Goal: Task Accomplishment & Management: Complete application form

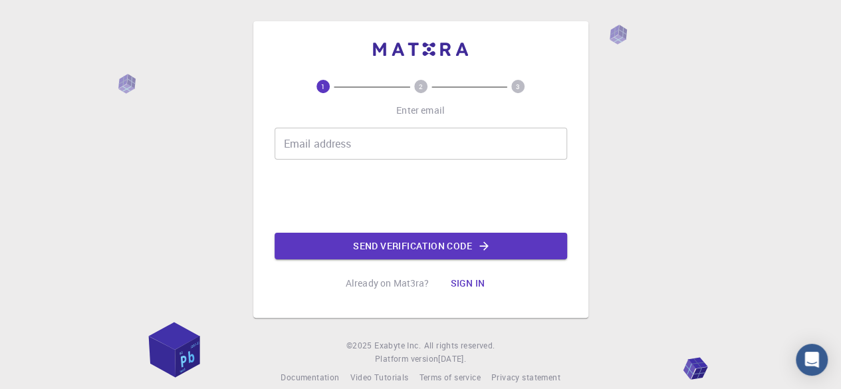
click at [332, 153] on input "Email address" at bounding box center [420, 144] width 292 height 32
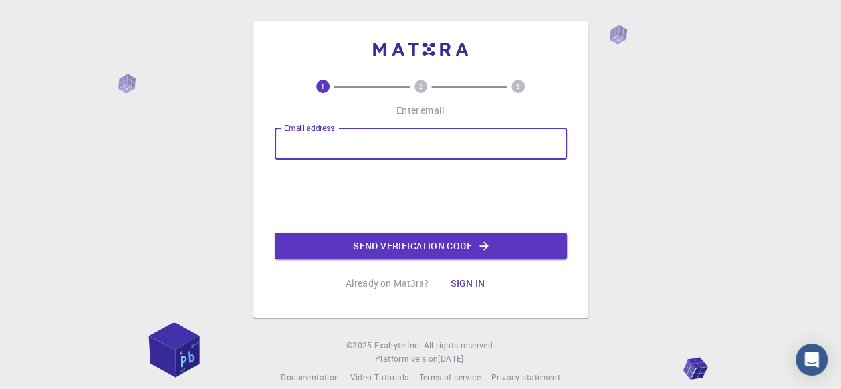
type input "[EMAIL_ADDRESS][DOMAIN_NAME]"
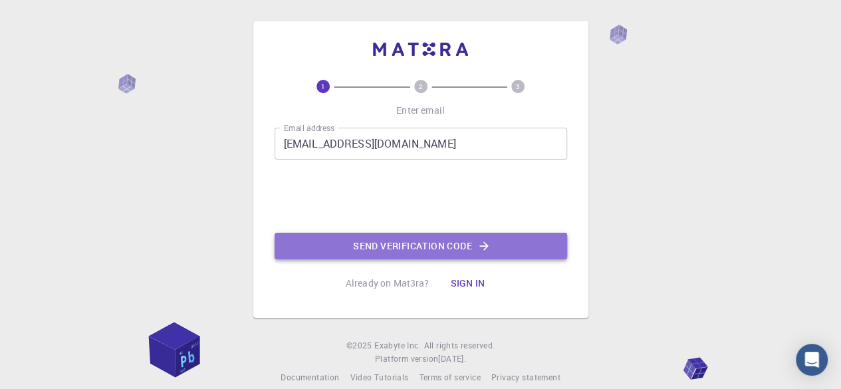
click at [395, 252] on button "Send verification code" at bounding box center [420, 246] width 292 height 27
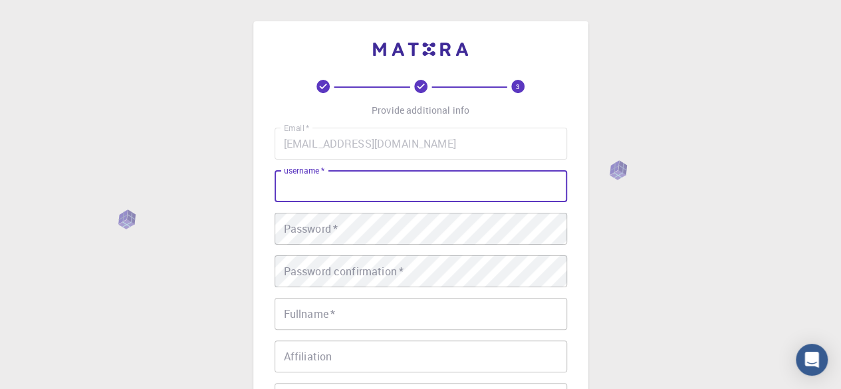
click at [375, 188] on input "username   *" at bounding box center [420, 186] width 292 height 32
type input "[PERSON_NAME]"
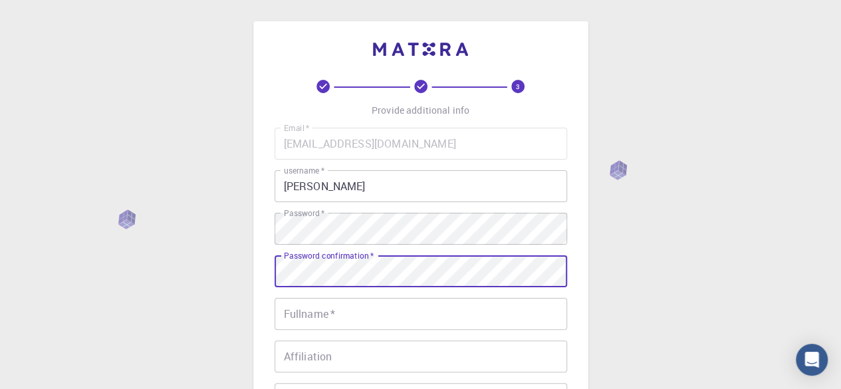
click at [385, 310] on input "Fullname   *" at bounding box center [420, 314] width 292 height 32
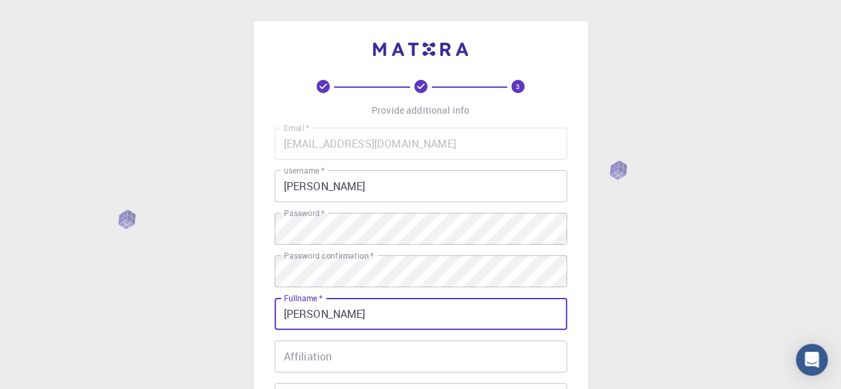
type input "[PERSON_NAME]"
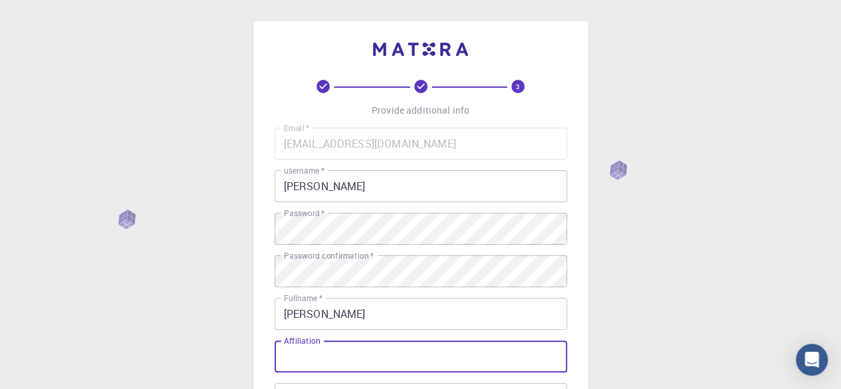
click at [383, 355] on input "Affiliation" at bounding box center [420, 356] width 292 height 32
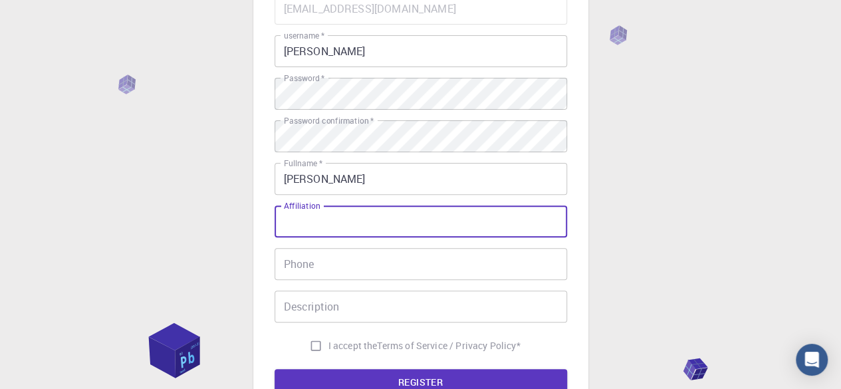
scroll to position [134, 0]
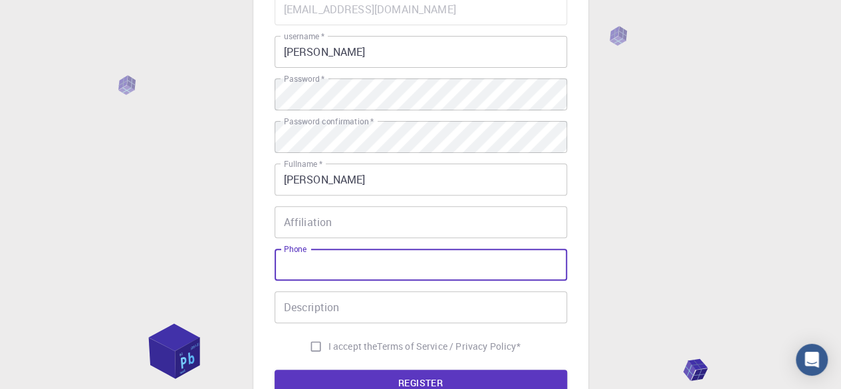
click at [385, 268] on input "Phone" at bounding box center [420, 265] width 292 height 32
type input "09950290713"
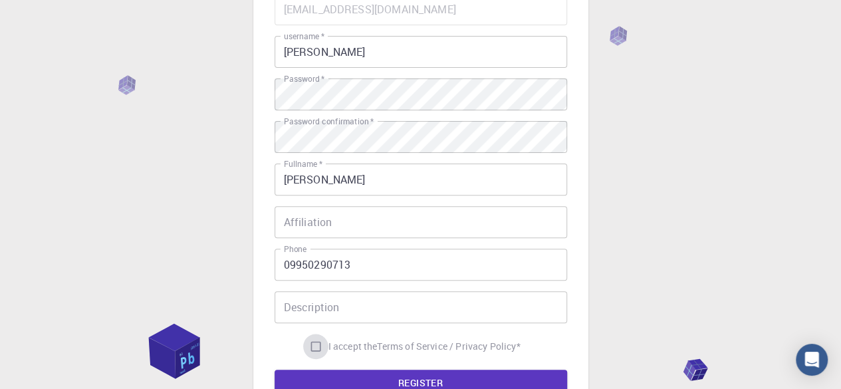
click at [307, 345] on input "I accept the Terms of Service / Privacy Policy *" at bounding box center [315, 346] width 25 height 25
checkbox input "true"
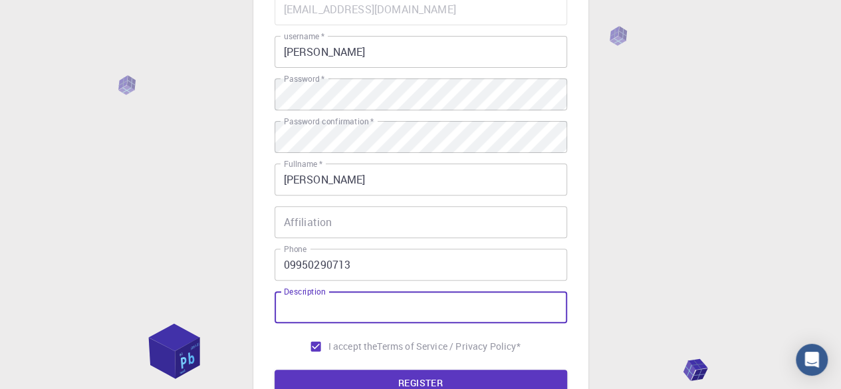
click at [337, 304] on input "Description" at bounding box center [420, 307] width 292 height 32
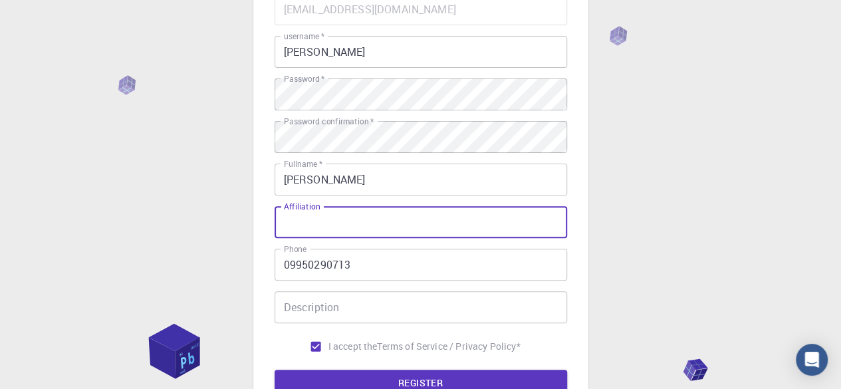
click at [380, 228] on input "Affiliation" at bounding box center [420, 222] width 292 height 32
type input "n"
type input "N/A"
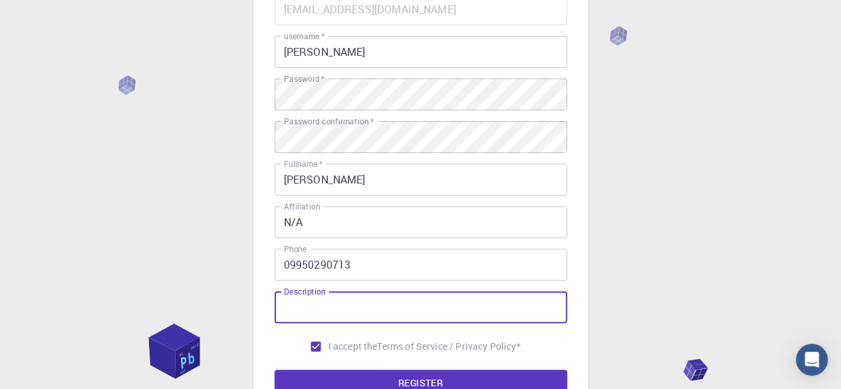
click at [381, 300] on input "Description" at bounding box center [420, 307] width 292 height 32
type input "N/A"
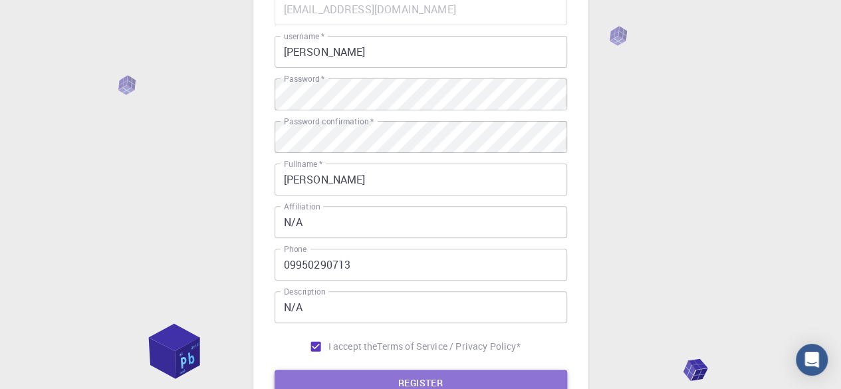
click at [403, 380] on button "REGISTER" at bounding box center [420, 382] width 292 height 27
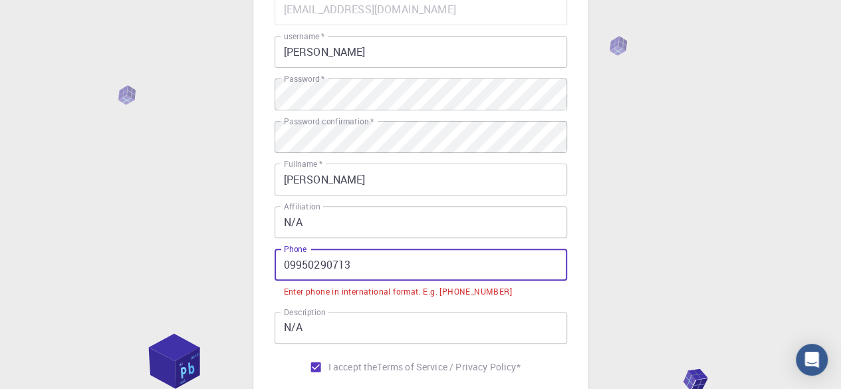
click at [290, 268] on input "09950290713" at bounding box center [420, 265] width 292 height 32
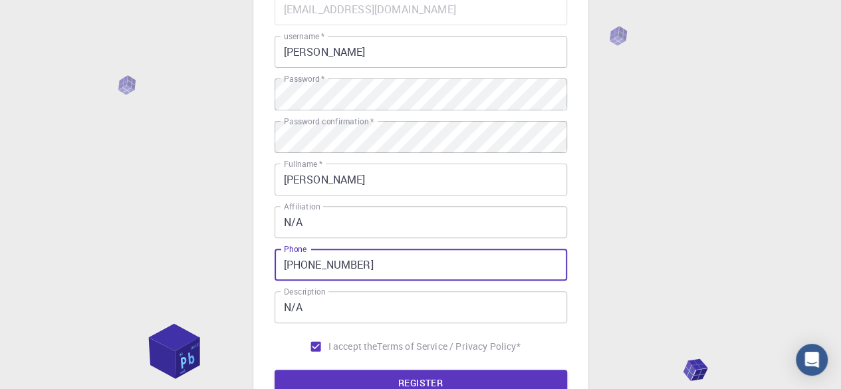
type input "[PHONE_NUMBER]"
click at [274, 369] on button "REGISTER" at bounding box center [420, 382] width 292 height 27
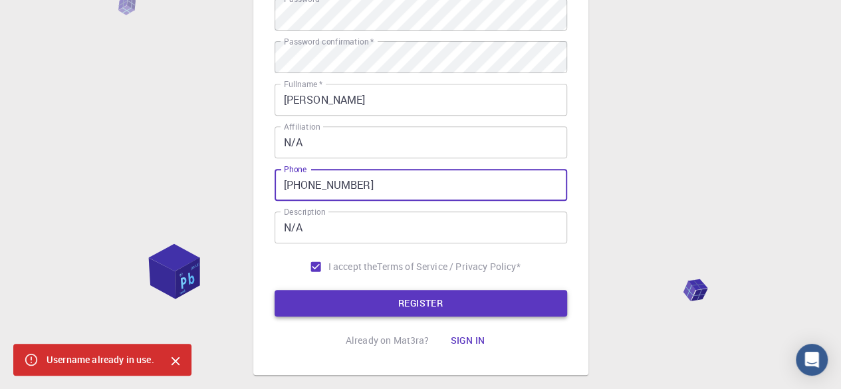
scroll to position [0, 0]
